Goal: Task Accomplishment & Management: Use online tool/utility

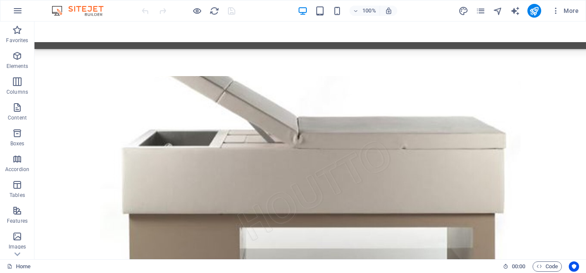
scroll to position [4544, 0]
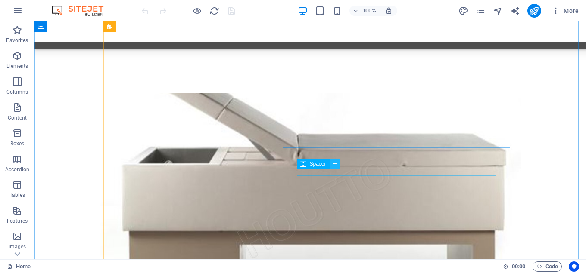
click at [335, 165] on icon at bounding box center [334, 164] width 5 height 9
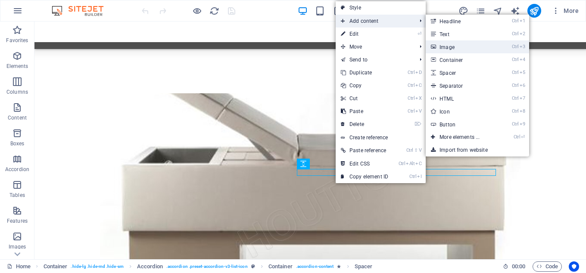
click at [467, 43] on link "Ctrl 3 Image" at bounding box center [460, 46] width 71 height 13
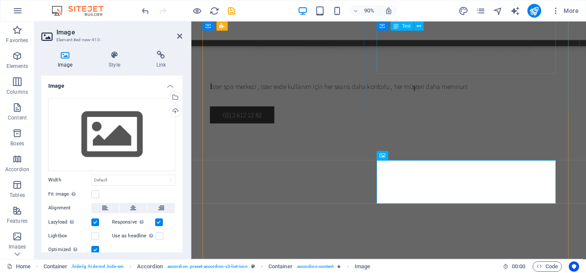
scroll to position [4590, 0]
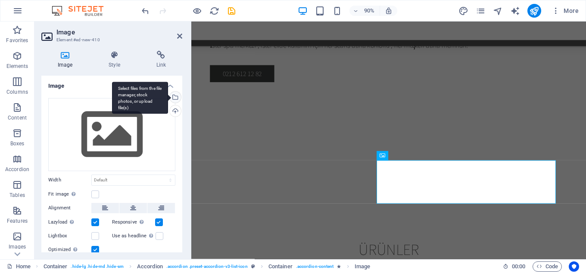
click at [174, 96] on div "Select files from the file manager, stock photos, or upload file(s)" at bounding box center [174, 98] width 13 height 13
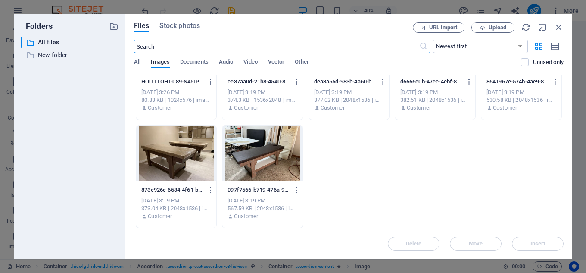
scroll to position [579, 0]
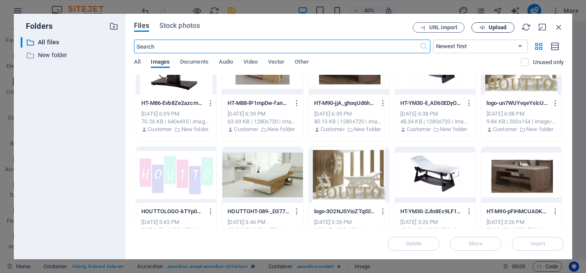
click at [492, 26] on span "Upload" at bounding box center [497, 27] width 18 height 5
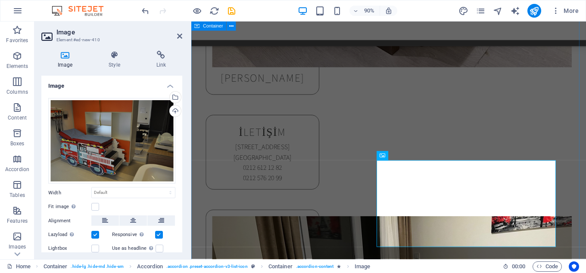
scroll to position [4590, 0]
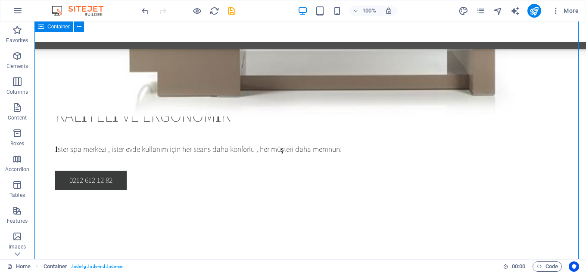
scroll to position [4742, 0]
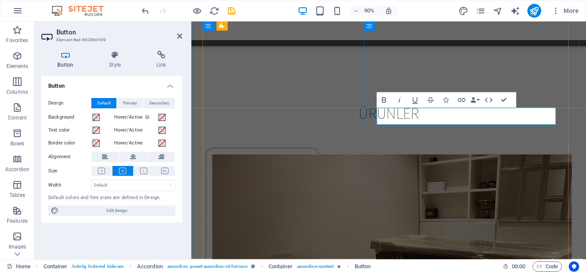
scroll to position [4788, 0]
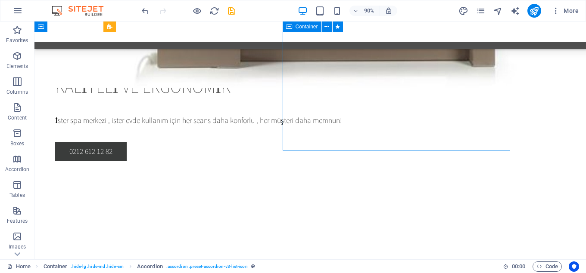
scroll to position [4742, 0]
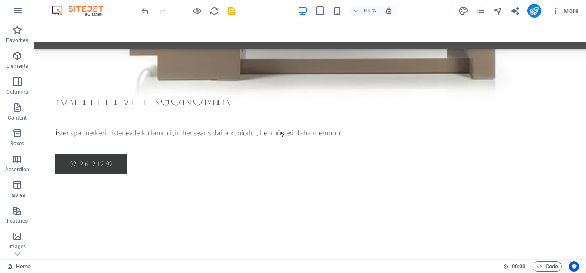
scroll to position [4758, 0]
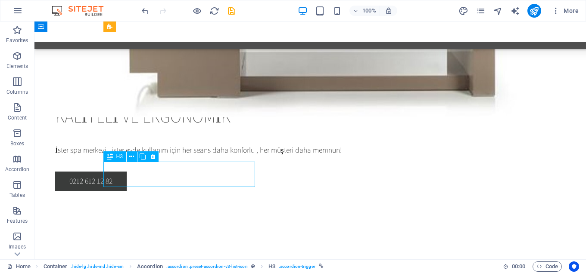
click at [139, 174] on div "H3 Boxes Container Container Image with text Text Container Container Container…" at bounding box center [309, 141] width 551 height 238
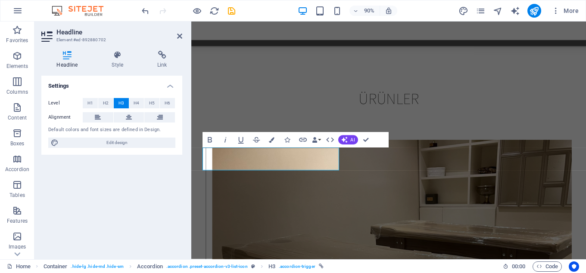
scroll to position [4804, 0]
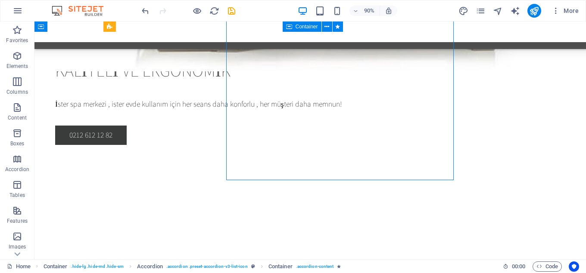
scroll to position [4758, 0]
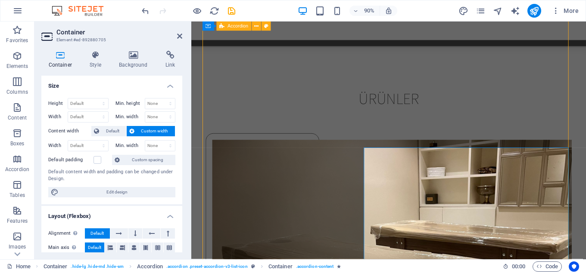
scroll to position [4804, 0]
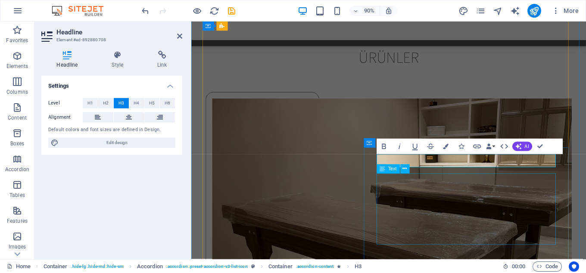
drag, startPoint x: 425, startPoint y: 206, endPoint x: 425, endPoint y: 200, distance: 5.6
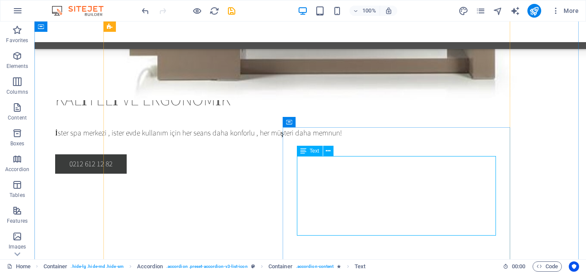
scroll to position [4793, 0]
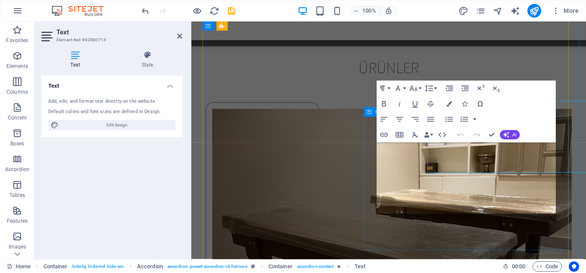
scroll to position [4839, 0]
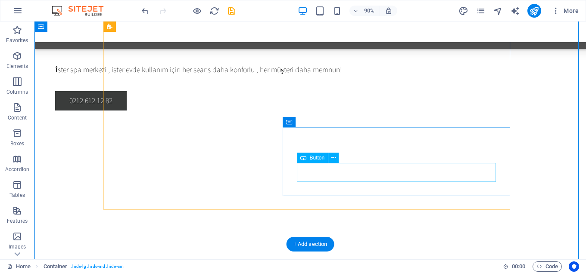
scroll to position [4793, 0]
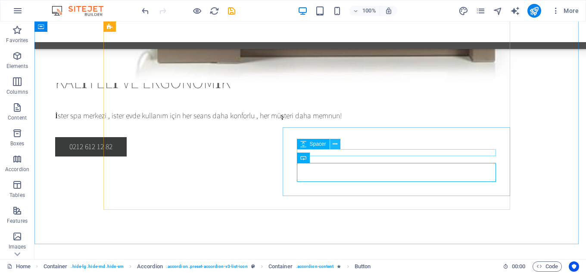
click at [334, 143] on icon at bounding box center [334, 144] width 5 height 9
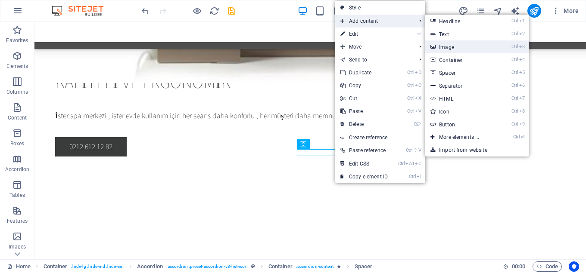
click at [445, 43] on link "Ctrl 3 Image" at bounding box center [460, 46] width 71 height 13
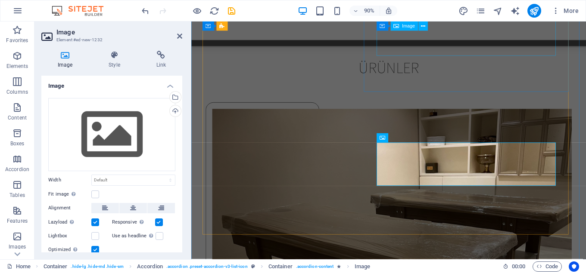
scroll to position [4839, 0]
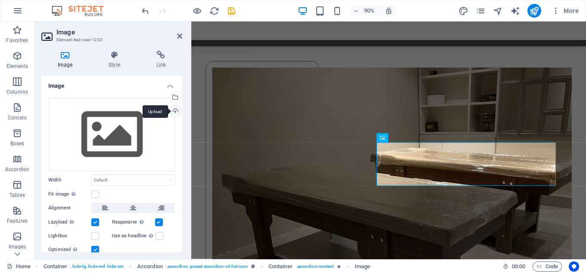
click at [173, 111] on div "Upload" at bounding box center [174, 111] width 13 height 13
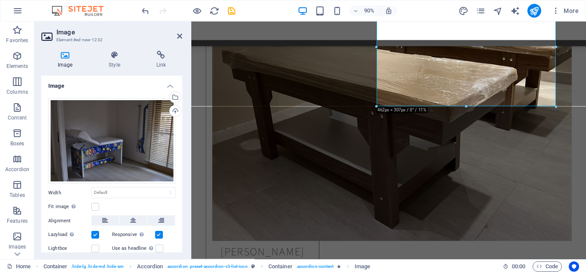
scroll to position [5011, 0]
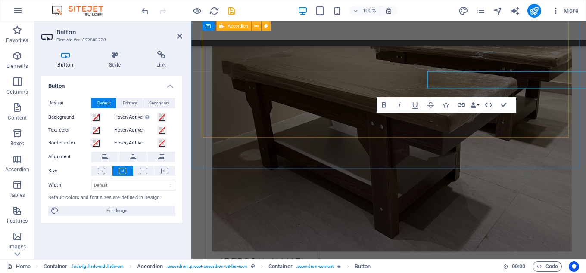
scroll to position [5011, 0]
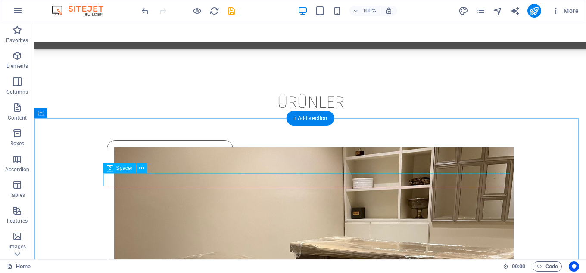
scroll to position [5051, 0]
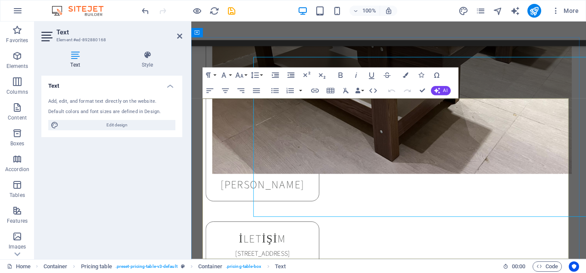
scroll to position [5176, 0]
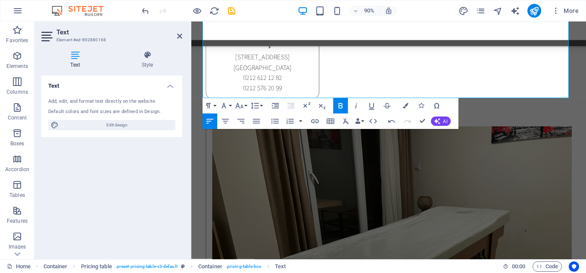
scroll to position [5287, 0]
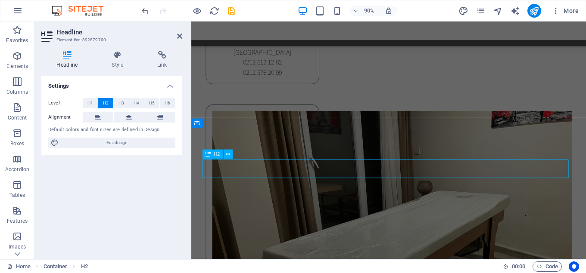
scroll to position [5287, 0]
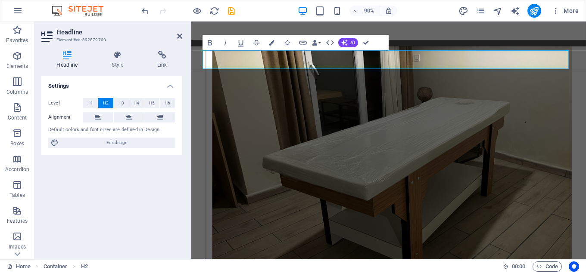
scroll to position [5408, 0]
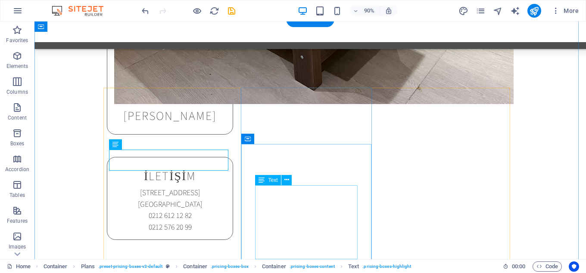
scroll to position [5362, 0]
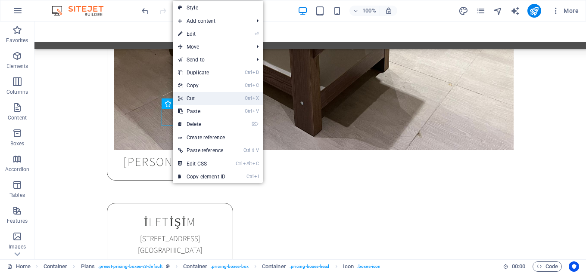
click at [190, 98] on link "Ctrl X Cut" at bounding box center [202, 98] width 58 height 13
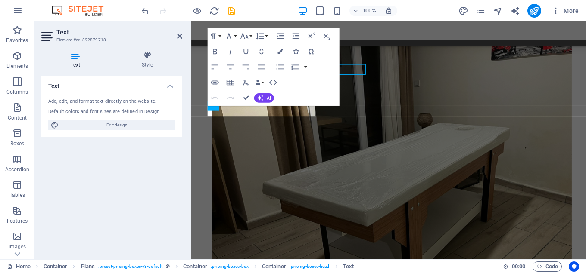
scroll to position [5408, 0]
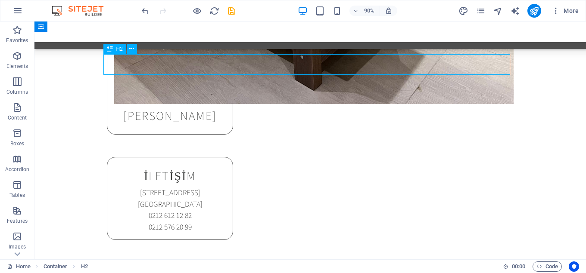
scroll to position [5362, 0]
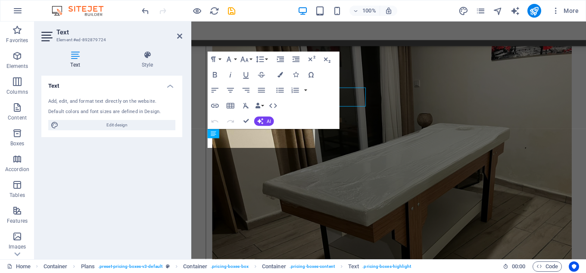
scroll to position [5408, 0]
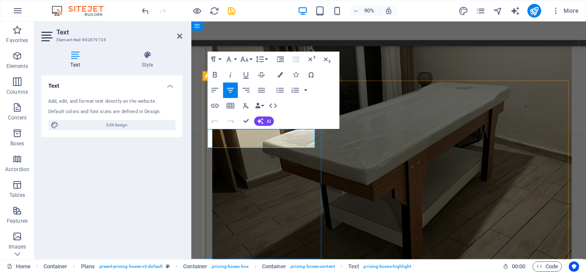
drag, startPoint x: 283, startPoint y: 150, endPoint x: 243, endPoint y: 152, distance: 40.1
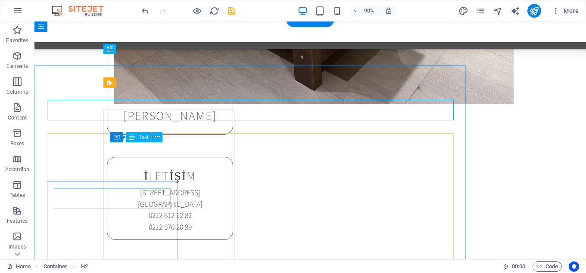
scroll to position [5362, 0]
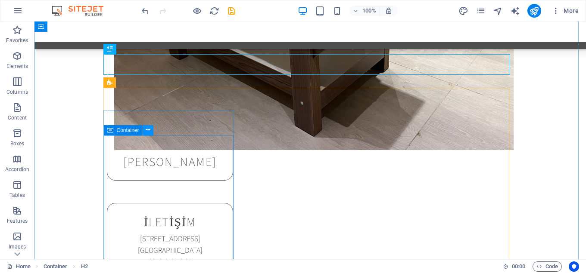
click at [148, 130] on icon at bounding box center [148, 130] width 5 height 9
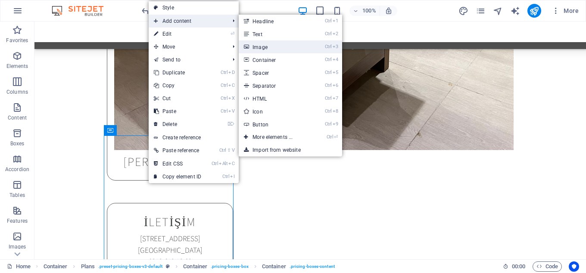
click at [262, 45] on link "Ctrl 3 Image" at bounding box center [274, 46] width 71 height 13
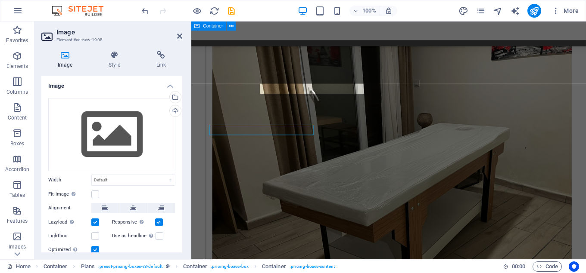
scroll to position [5408, 0]
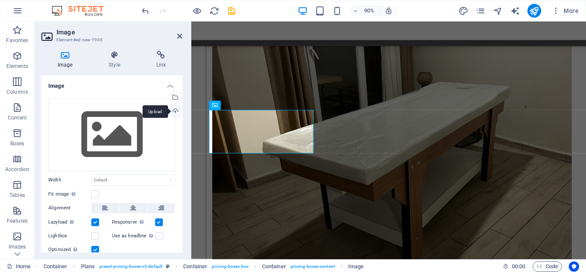
click at [171, 108] on div "Upload" at bounding box center [174, 111] width 13 height 13
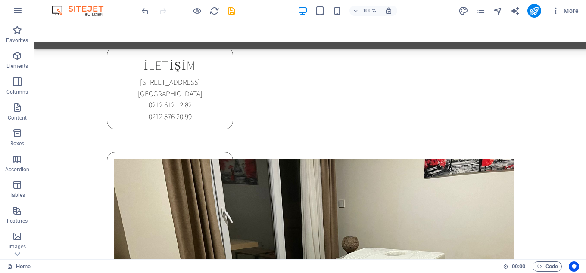
scroll to position [5501, 0]
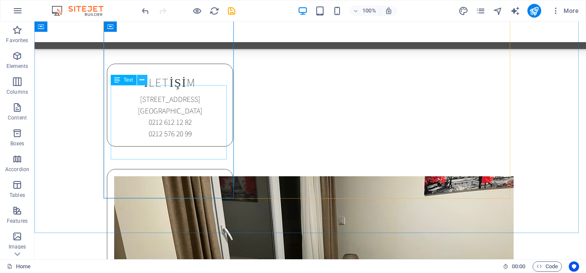
click at [140, 82] on icon at bounding box center [141, 80] width 5 height 9
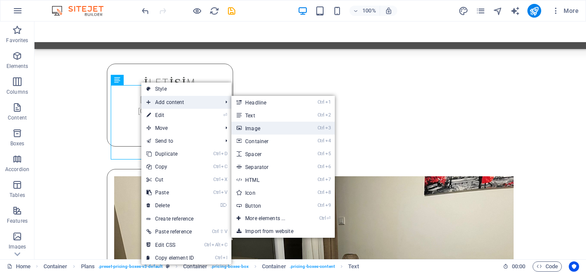
drag, startPoint x: 255, startPoint y: 127, endPoint x: 46, endPoint y: 111, distance: 210.3
click at [255, 127] on link "Ctrl 3 Image" at bounding box center [266, 128] width 71 height 13
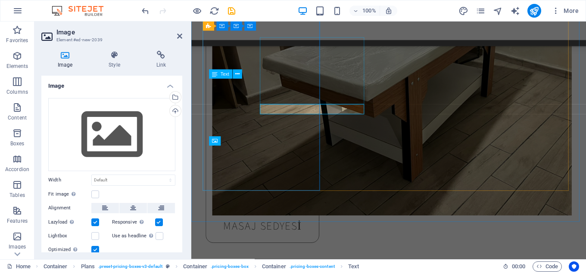
scroll to position [5547, 0]
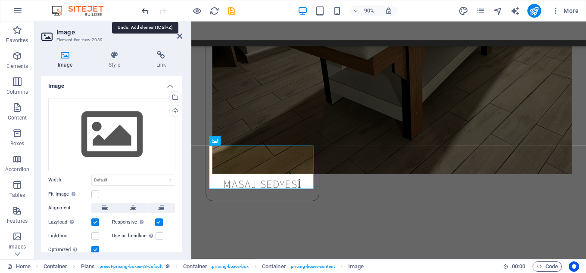
click at [146, 11] on icon "undo" at bounding box center [145, 11] width 10 height 10
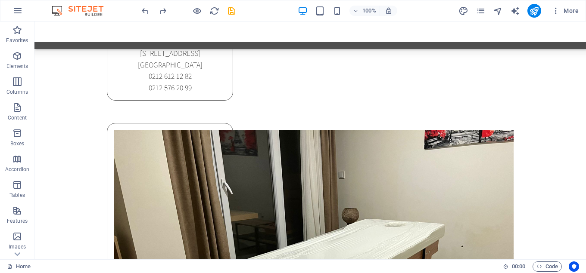
scroll to position [5496, 0]
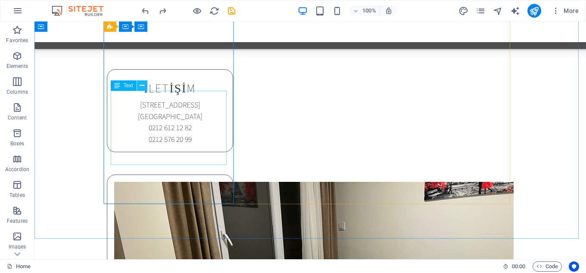
click at [142, 85] on icon at bounding box center [141, 85] width 5 height 9
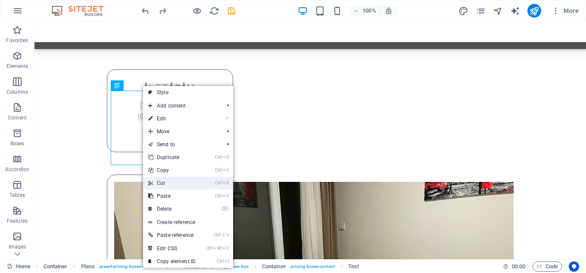
click at [164, 184] on link "Ctrl X Cut" at bounding box center [172, 183] width 58 height 13
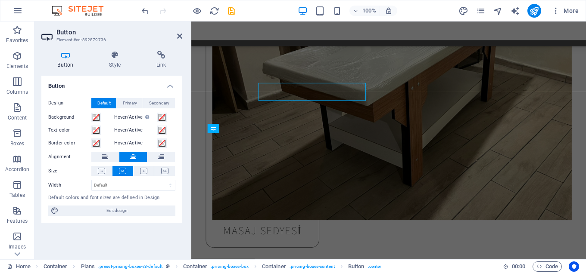
scroll to position [5532, 0]
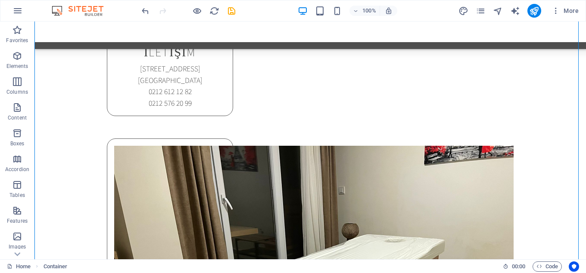
scroll to position [5394, 0]
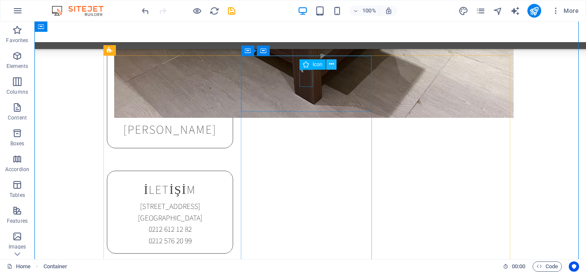
click at [331, 63] on icon at bounding box center [331, 64] width 5 height 9
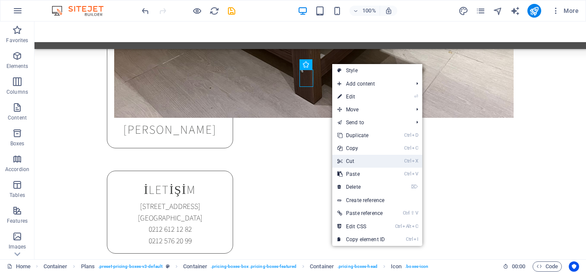
drag, startPoint x: 349, startPoint y: 157, endPoint x: 313, endPoint y: 125, distance: 48.8
click at [349, 157] on link "Ctrl X Cut" at bounding box center [361, 161] width 58 height 13
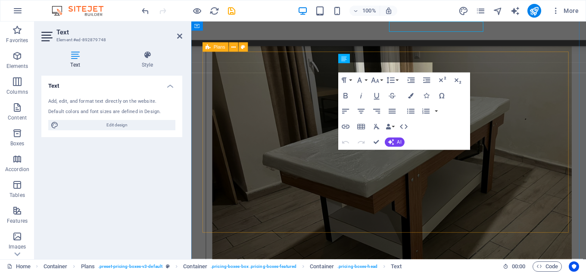
scroll to position [5440, 0]
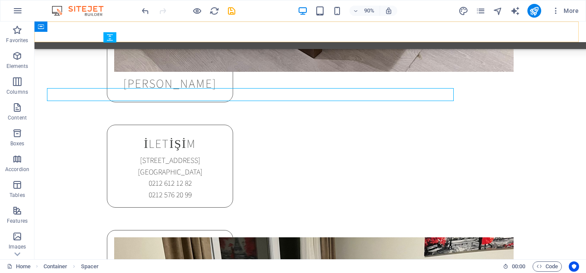
scroll to position [5394, 0]
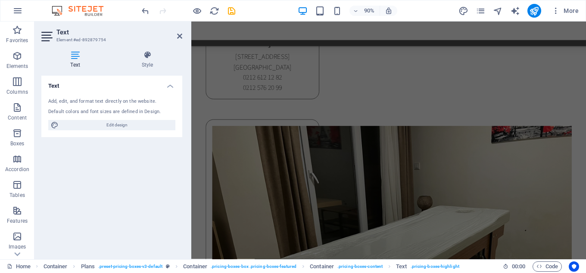
scroll to position [5160, 0]
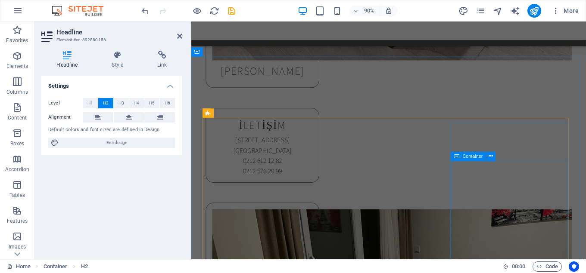
scroll to position [5367, 0]
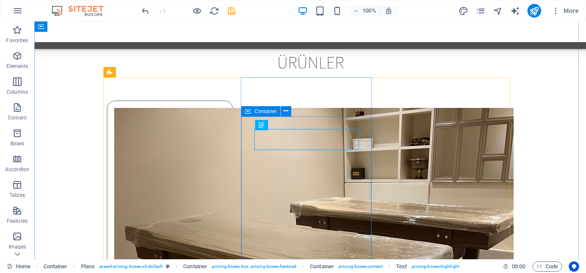
scroll to position [5372, 0]
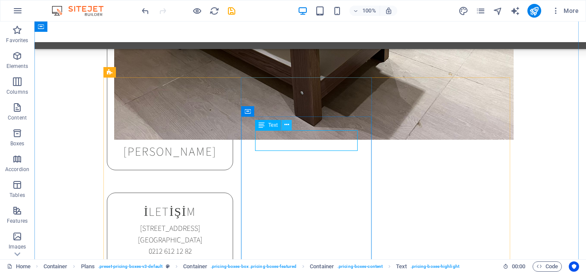
click at [285, 124] on icon at bounding box center [286, 125] width 5 height 9
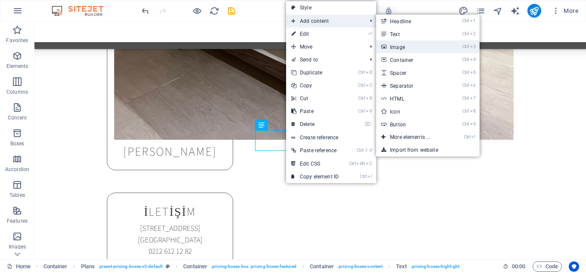
click at [407, 44] on link "Ctrl 3 Image" at bounding box center [411, 46] width 71 height 13
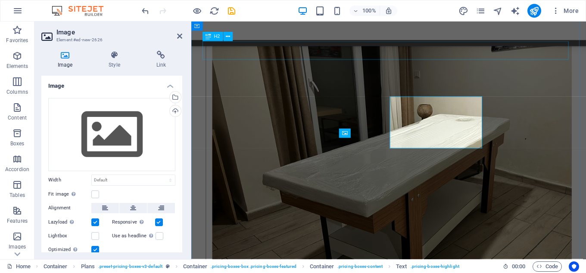
scroll to position [5418, 0]
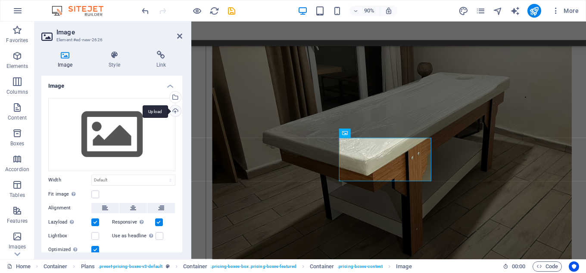
click at [174, 109] on div "Upload" at bounding box center [174, 111] width 13 height 13
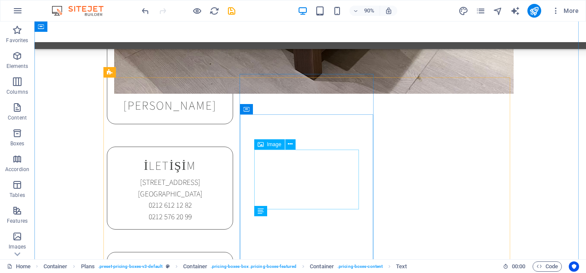
scroll to position [5372, 0]
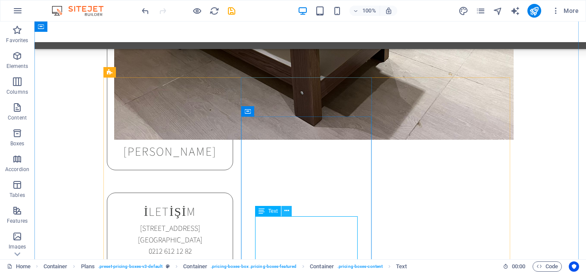
click at [285, 212] on icon at bounding box center [286, 211] width 5 height 9
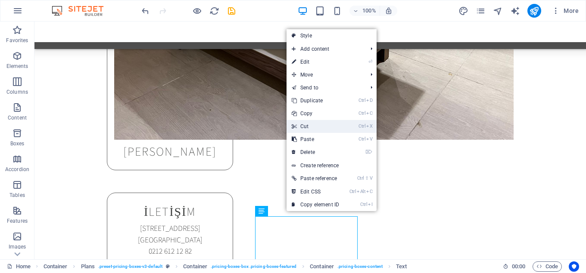
click at [315, 124] on link "Ctrl X Cut" at bounding box center [315, 126] width 58 height 13
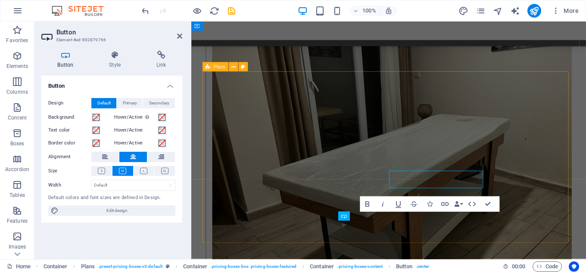
scroll to position [5418, 0]
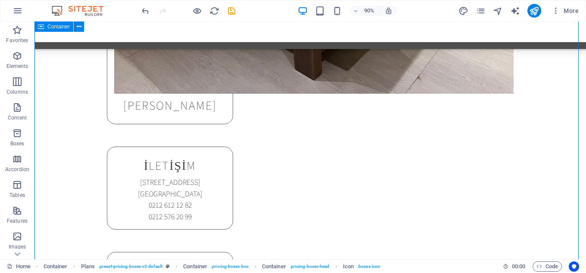
scroll to position [5372, 0]
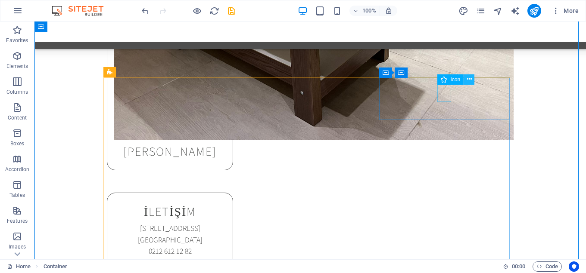
click at [471, 78] on icon at bounding box center [469, 79] width 5 height 9
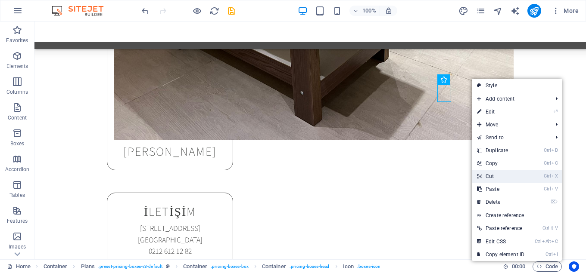
click at [489, 175] on link "Ctrl X Cut" at bounding box center [500, 176] width 58 height 13
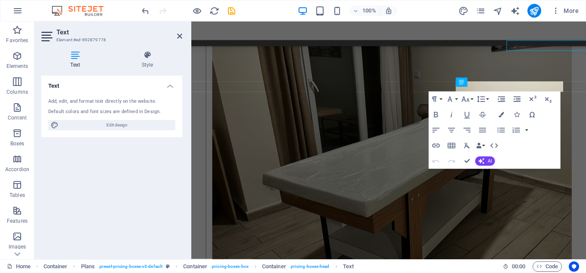
scroll to position [5418, 0]
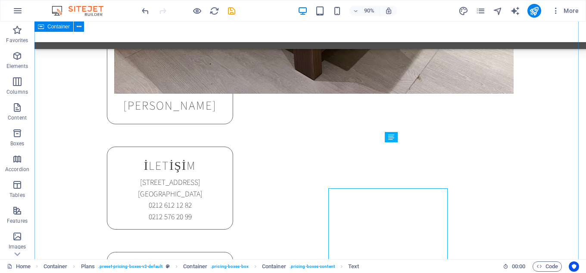
scroll to position [5372, 0]
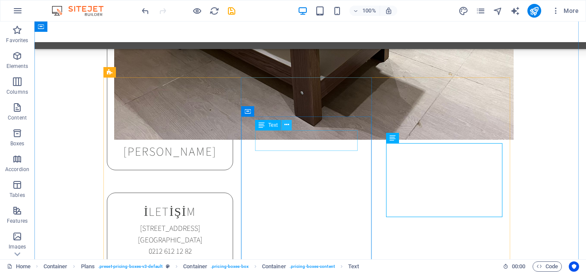
click at [287, 124] on icon at bounding box center [286, 125] width 5 height 9
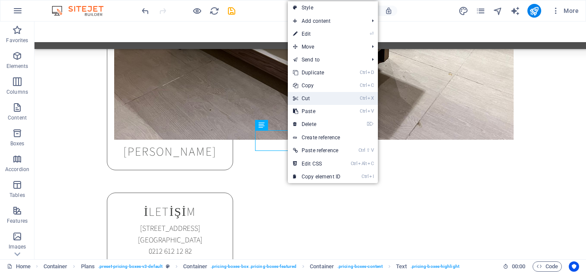
click at [313, 97] on link "Ctrl X Cut" at bounding box center [317, 98] width 58 height 13
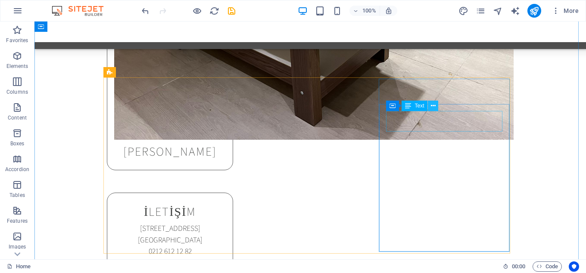
click at [431, 107] on icon at bounding box center [433, 106] width 5 height 9
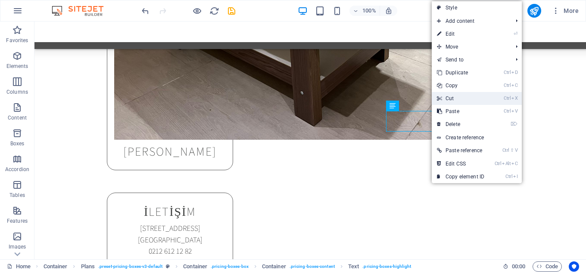
click at [459, 96] on link "Ctrl X Cut" at bounding box center [460, 98] width 58 height 13
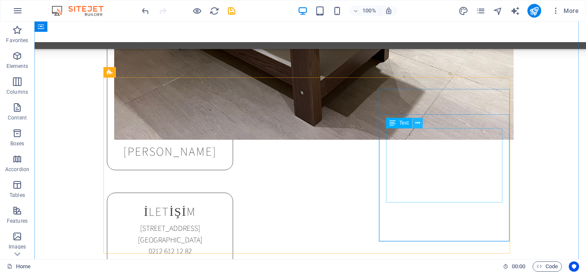
click at [416, 120] on icon at bounding box center [417, 123] width 5 height 9
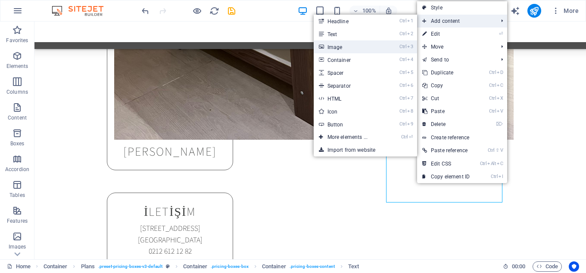
click at [361, 50] on link "Ctrl 3 Image" at bounding box center [348, 46] width 71 height 13
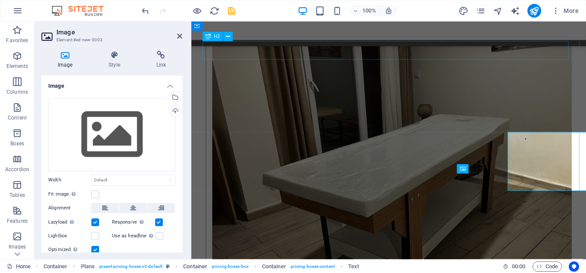
scroll to position [5418, 0]
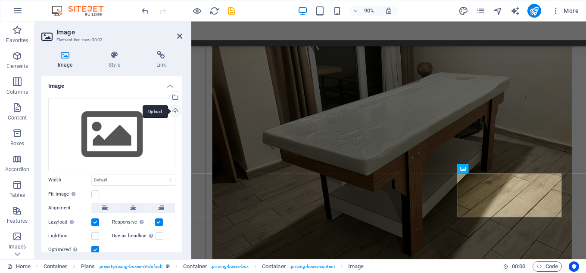
click at [173, 110] on div "Upload" at bounding box center [174, 111] width 13 height 13
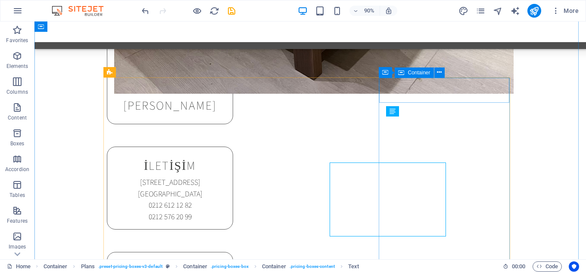
scroll to position [5372, 0]
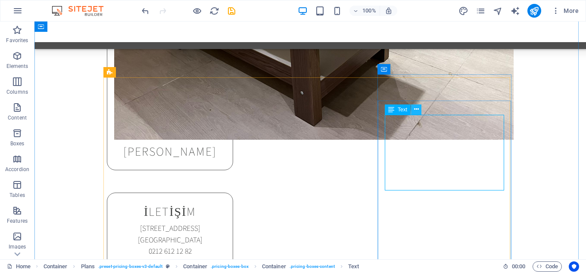
click at [417, 108] on icon at bounding box center [416, 109] width 5 height 9
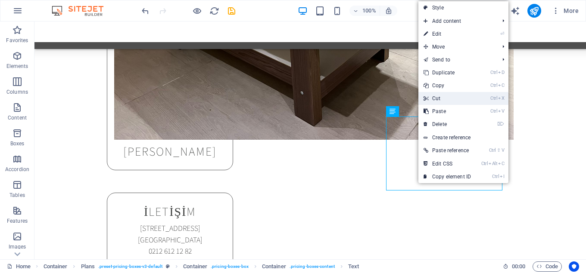
drag, startPoint x: 441, startPoint y: 100, endPoint x: 407, endPoint y: 78, distance: 40.8
click at [441, 100] on link "Ctrl X Cut" at bounding box center [447, 98] width 58 height 13
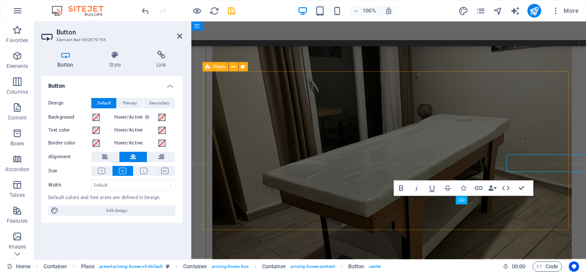
scroll to position [5418, 0]
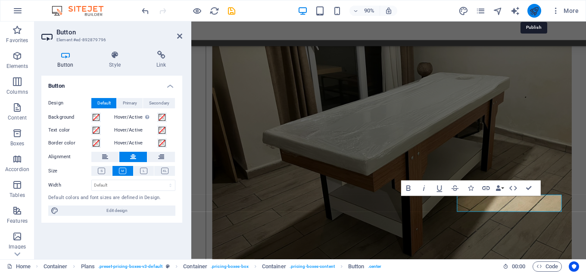
click at [534, 9] on icon "publish" at bounding box center [534, 11] width 10 height 10
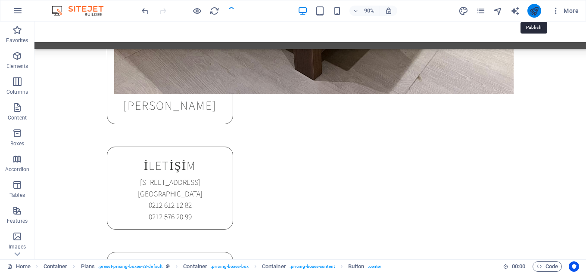
scroll to position [5372, 0]
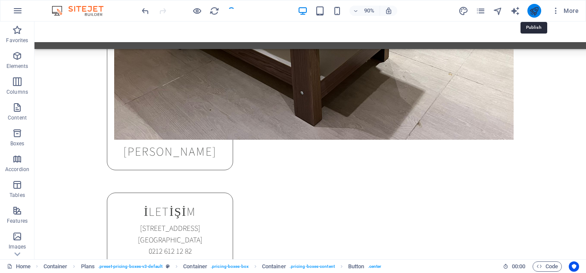
checkbox input "false"
